Goal: Task Accomplishment & Management: Manage account settings

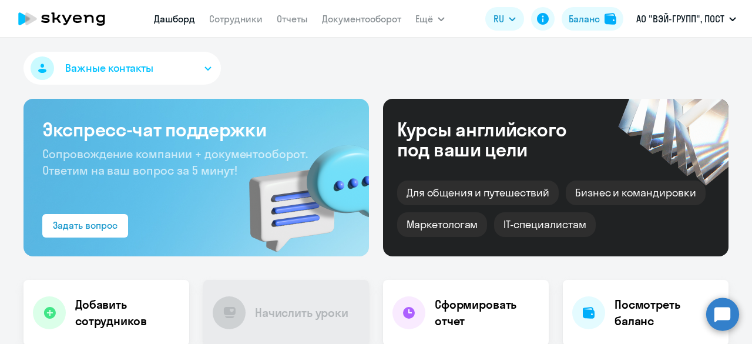
select select "30"
click at [249, 25] on link "Сотрудники" at bounding box center [235, 19] width 53 height 12
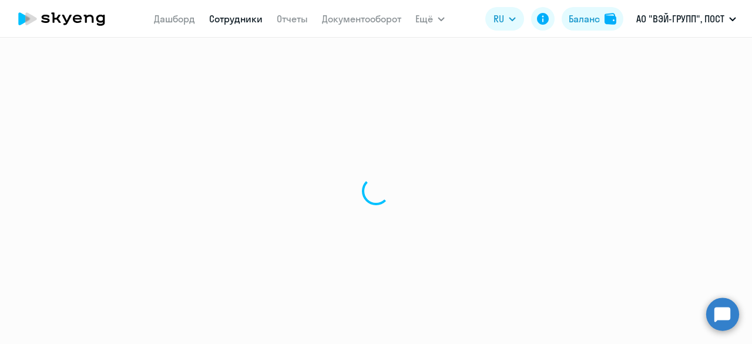
select select "30"
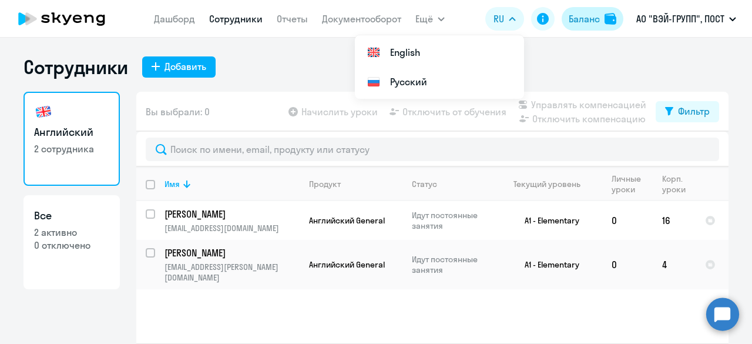
click at [582, 14] on div "Баланс" at bounding box center [584, 19] width 31 height 14
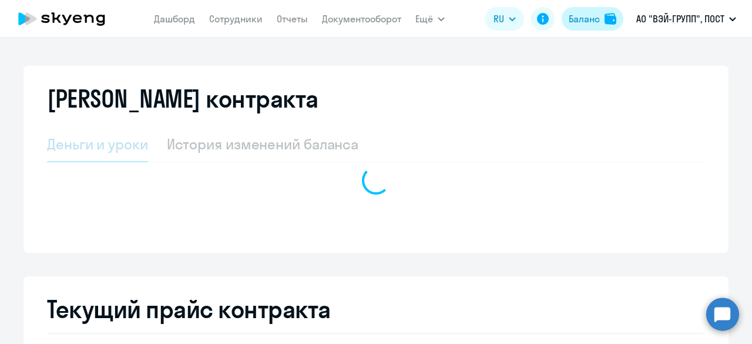
select select "english_adult_not_native_speaker"
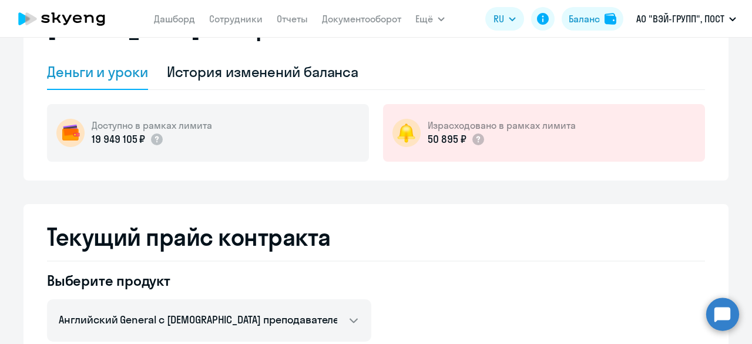
scroll to position [50, 0]
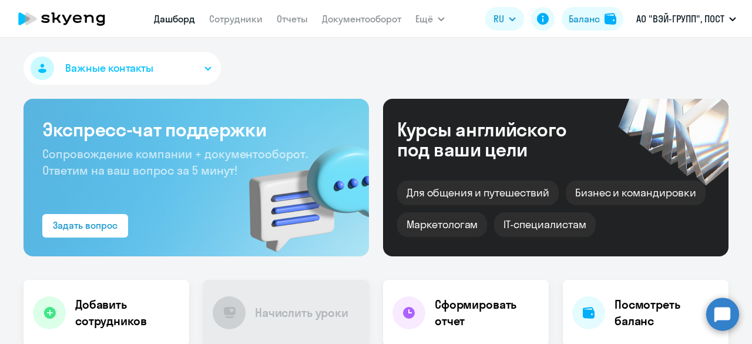
select select "30"
click at [224, 15] on link "Сотрудники" at bounding box center [235, 19] width 53 height 12
select select "30"
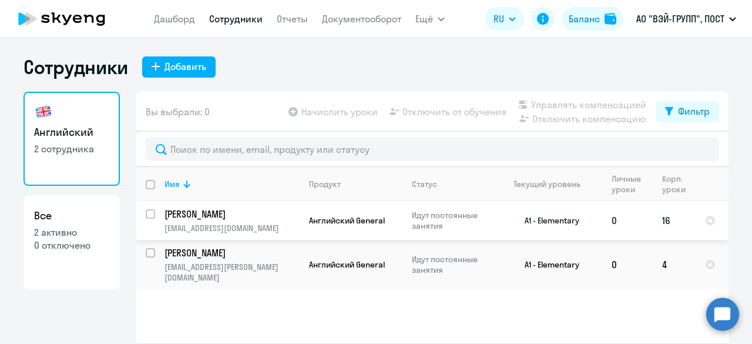
click at [149, 212] on input "select row 41049470" at bounding box center [158, 221] width 24 height 24
checkbox input "true"
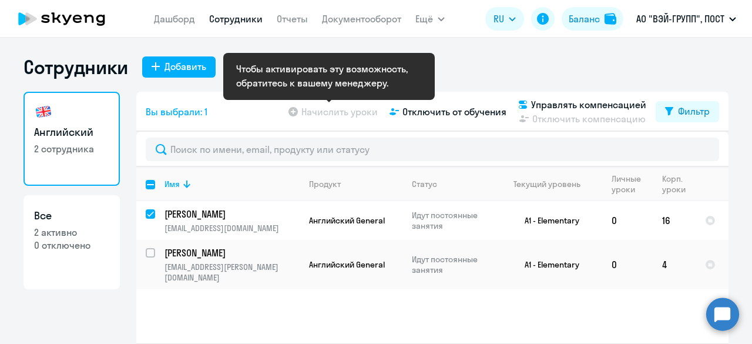
click at [333, 115] on app-table-action-button "Начислить уроки" at bounding box center [332, 112] width 92 height 14
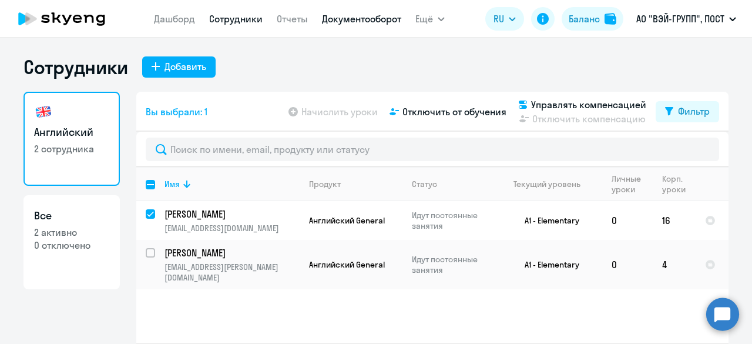
click at [349, 22] on link "Документооборот" at bounding box center [361, 19] width 79 height 12
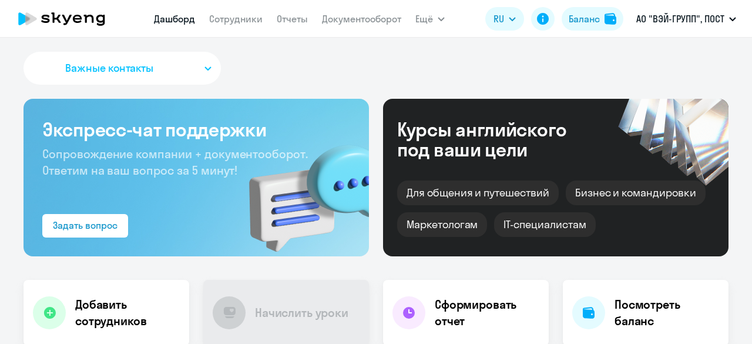
select select "30"
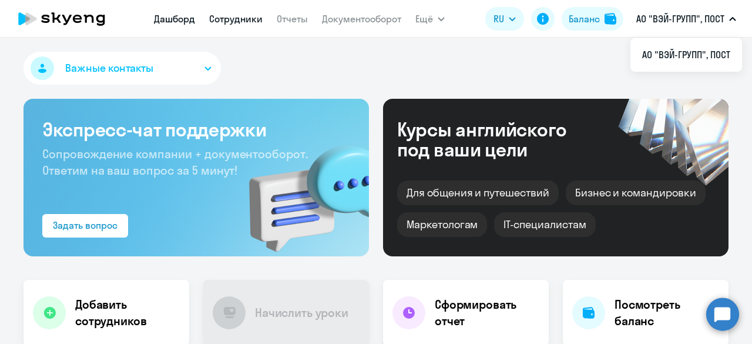
click at [224, 16] on link "Сотрудники" at bounding box center [235, 19] width 53 height 12
select select "30"
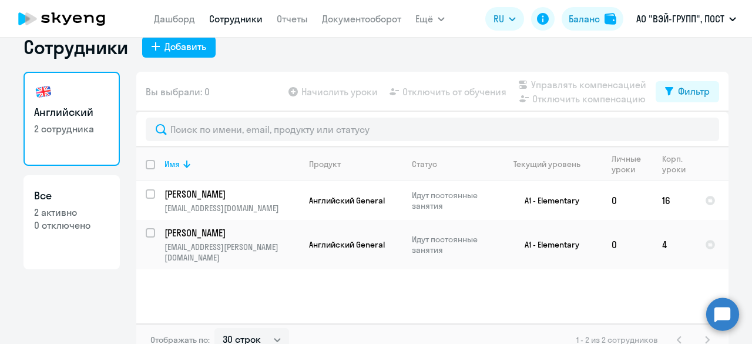
scroll to position [21, 0]
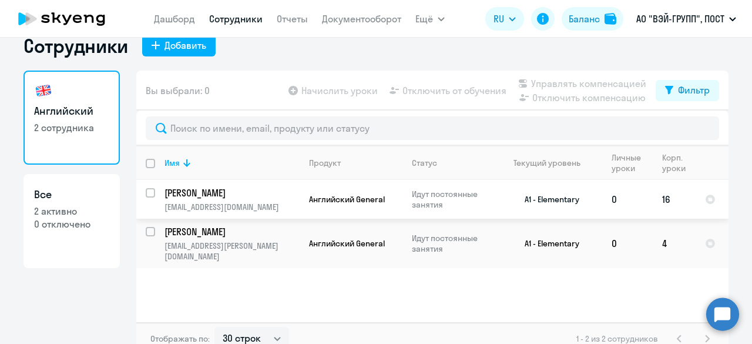
click at [146, 191] on input "select row 41049470" at bounding box center [158, 200] width 24 height 24
checkbox input "true"
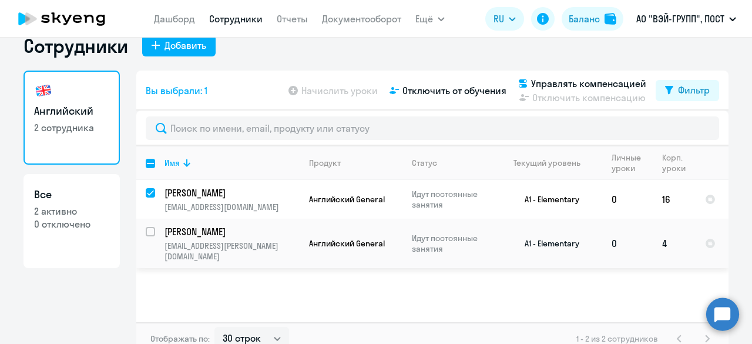
click at [147, 229] on input "select row 41049457" at bounding box center [158, 239] width 24 height 24
checkbox input "true"
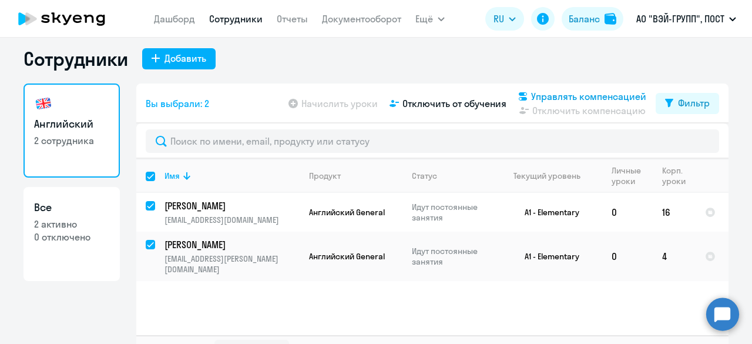
click at [550, 94] on span "Управлять компенсацией" at bounding box center [588, 96] width 115 height 14
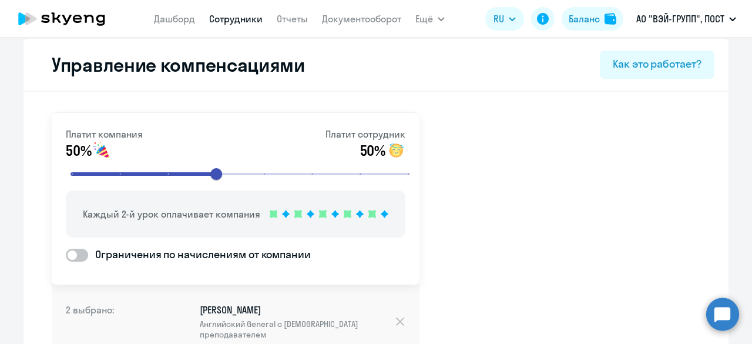
drag, startPoint x: 742, startPoint y: 164, endPoint x: 746, endPoint y: 173, distance: 10.3
click at [746, 173] on div "Управление компенсациями Как это работает? Платит компания 50% Платит сотрудник…" at bounding box center [376, 191] width 752 height 306
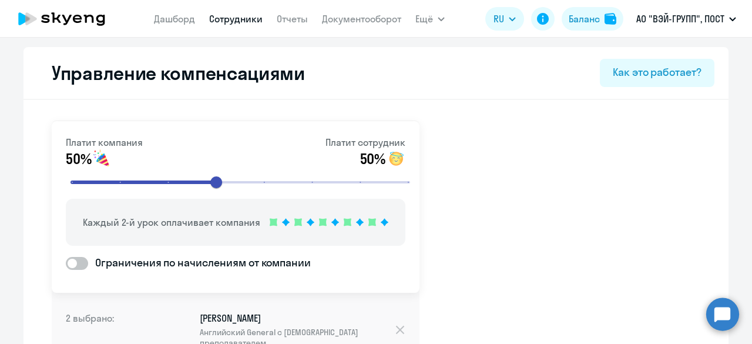
select select "30"
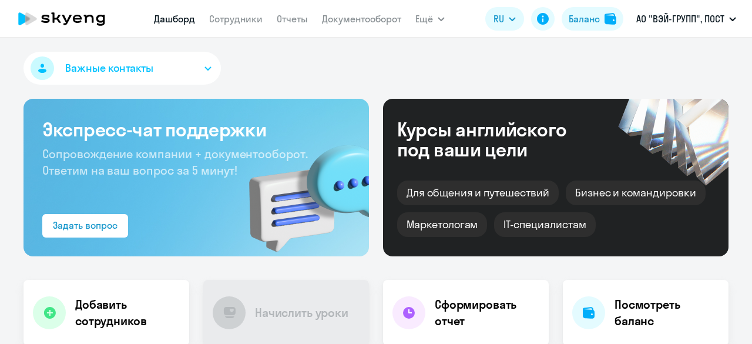
select select "30"
click at [242, 15] on link "Сотрудники" at bounding box center [235, 19] width 53 height 12
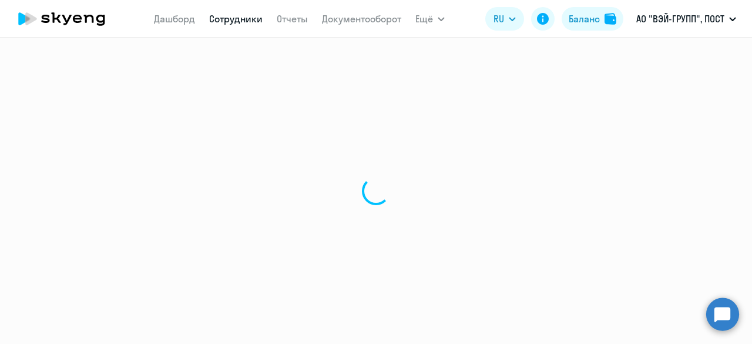
select select "30"
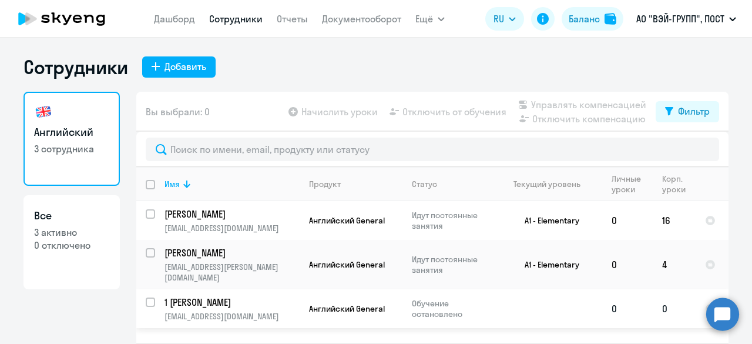
click at [146, 297] on input "select row 21319344" at bounding box center [158, 309] width 24 height 24
checkbox input "true"
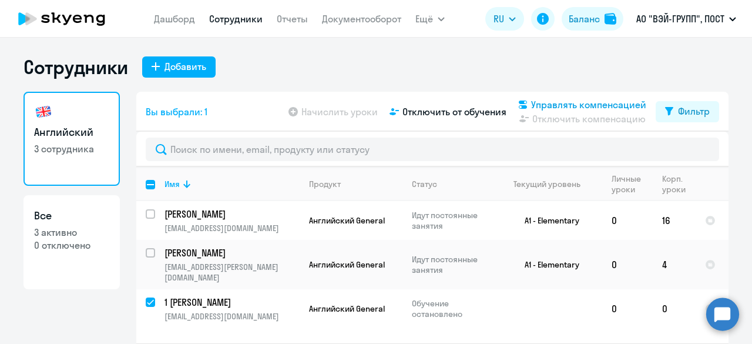
click at [568, 100] on span "Управлять компенсацией" at bounding box center [588, 105] width 115 height 14
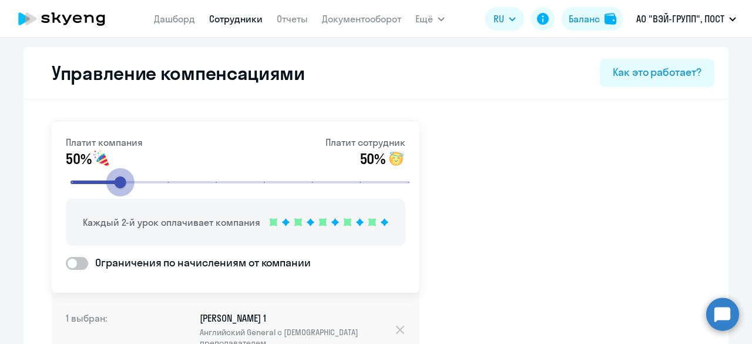
drag, startPoint x: 210, startPoint y: 184, endPoint x: 109, endPoint y: 180, distance: 100.6
click at [109, 180] on input "range" at bounding box center [240, 182] width 364 height 26
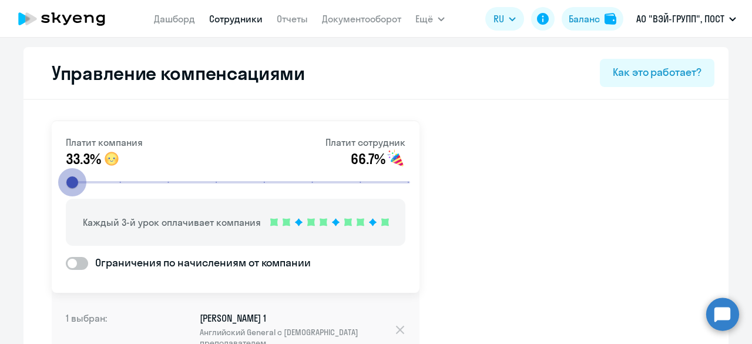
drag, startPoint x: 115, startPoint y: 183, endPoint x: 56, endPoint y: 184, distance: 58.8
type input "1"
click at [58, 184] on input "range" at bounding box center [240, 182] width 364 height 26
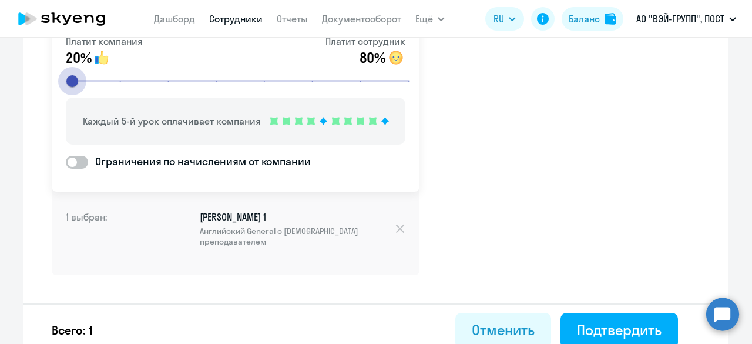
scroll to position [112, 0]
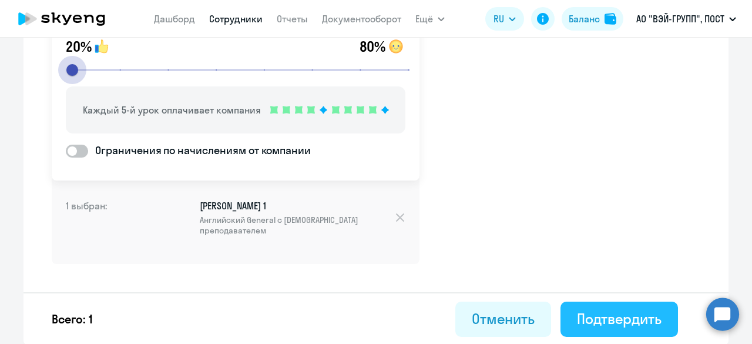
click at [579, 311] on div "Подтвердить" at bounding box center [619, 318] width 85 height 19
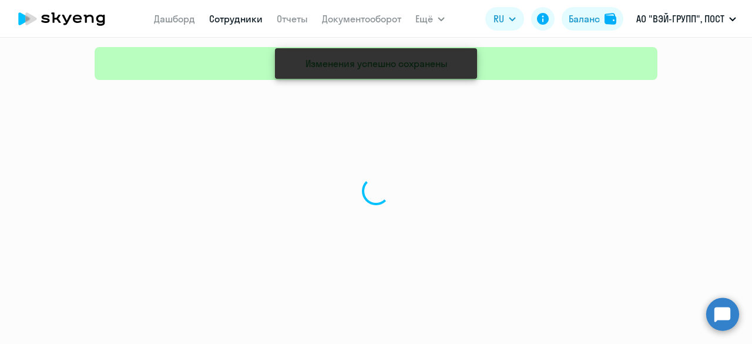
select select "30"
